Goal: Navigation & Orientation: Find specific page/section

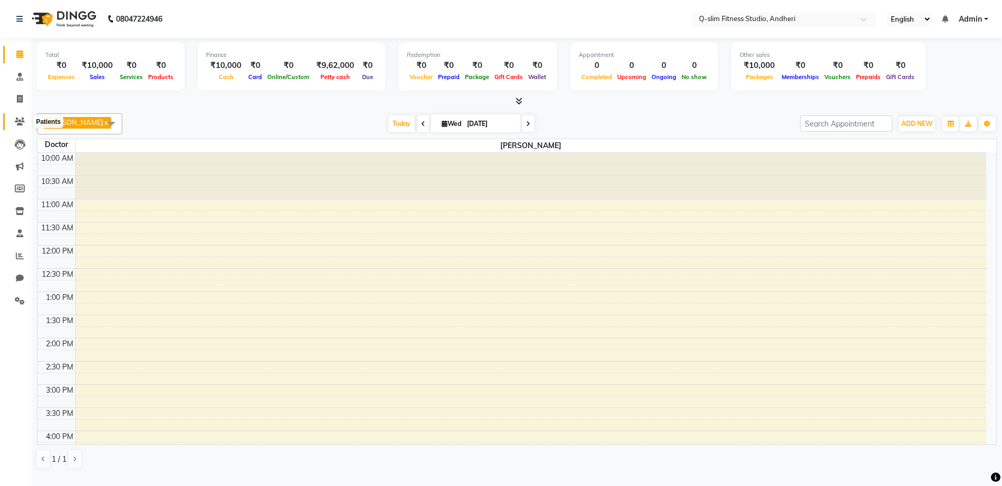
click at [24, 126] on span at bounding box center [20, 122] width 18 height 12
